Goal: Find specific page/section: Find specific page/section

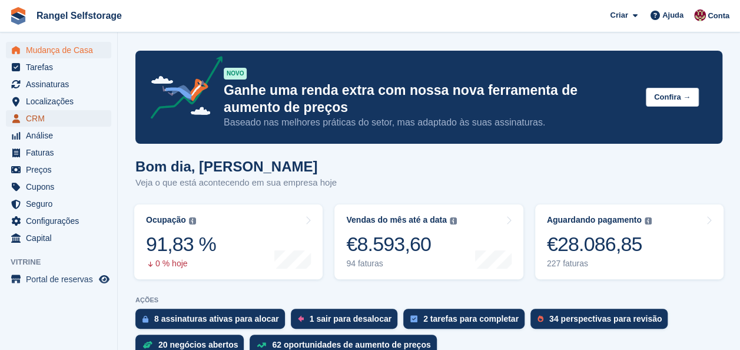
click at [42, 118] on span "CRM" at bounding box center [61, 118] width 71 height 16
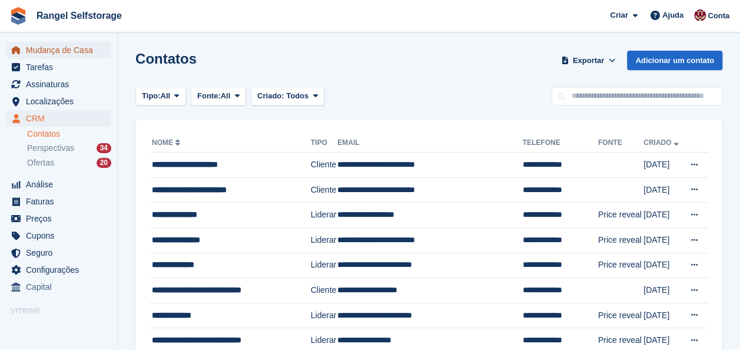
click at [38, 48] on span "Mudança de Casa" at bounding box center [61, 50] width 71 height 16
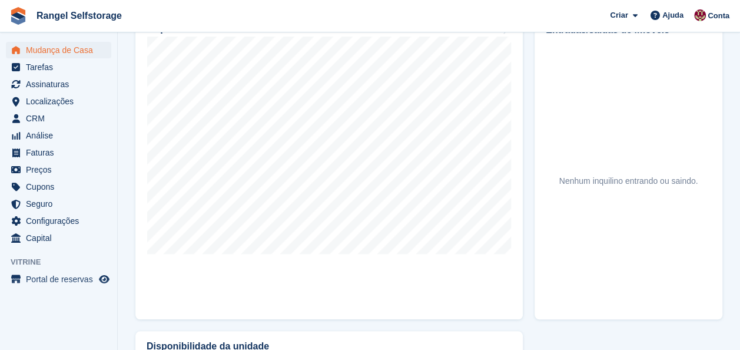
scroll to position [471, 0]
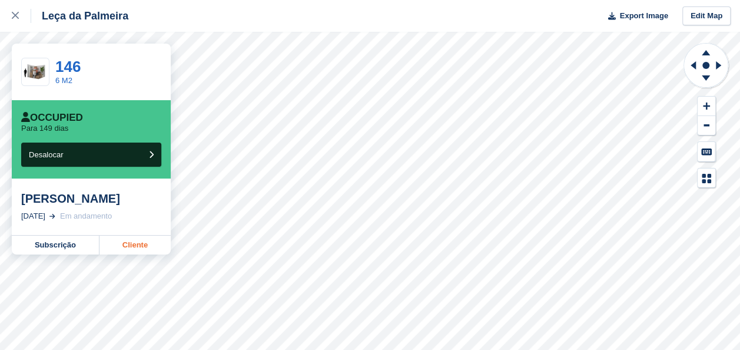
click at [143, 252] on link "Cliente" at bounding box center [134, 244] width 71 height 19
click at [12, 13] on icon at bounding box center [15, 15] width 7 height 7
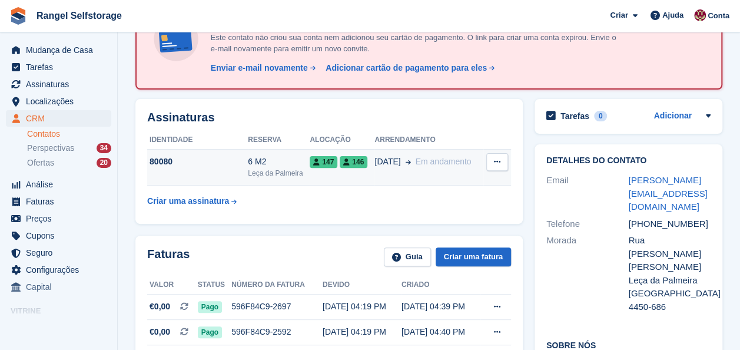
scroll to position [118, 0]
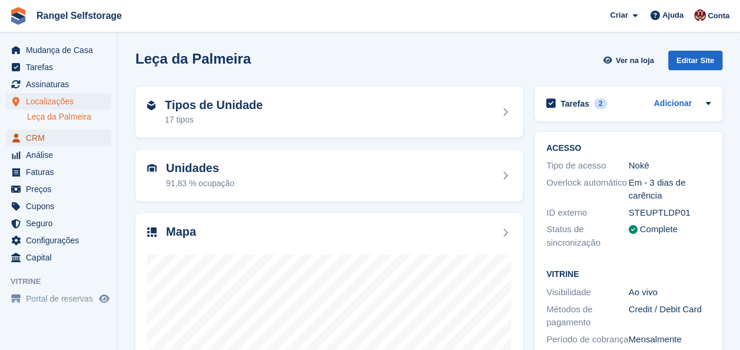
click at [38, 140] on span "CRM" at bounding box center [61, 138] width 71 height 16
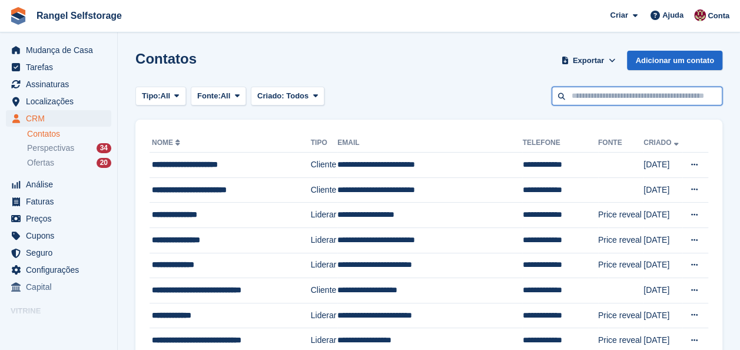
click at [579, 94] on input "text" at bounding box center [637, 96] width 171 height 19
type input "*********"
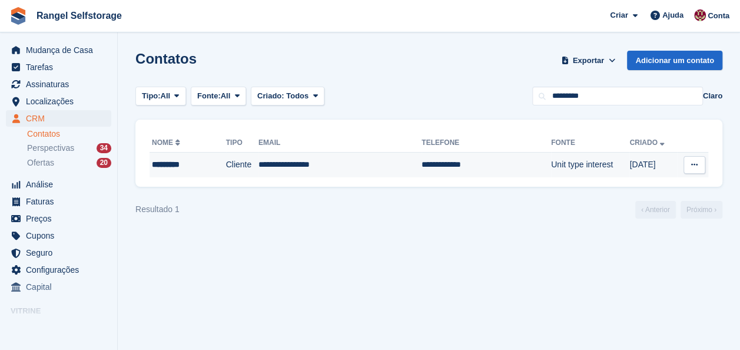
click at [168, 165] on div "*********" at bounding box center [181, 164] width 58 height 12
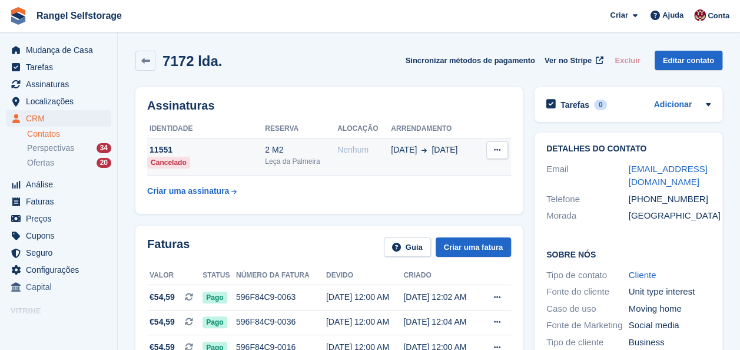
click at [424, 148] on div "03 Dec 17 Feb" at bounding box center [435, 150] width 88 height 12
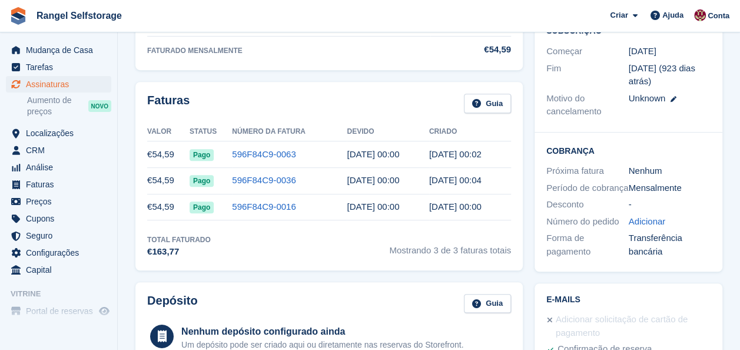
scroll to position [235, 0]
